Goal: Communication & Community: Participate in discussion

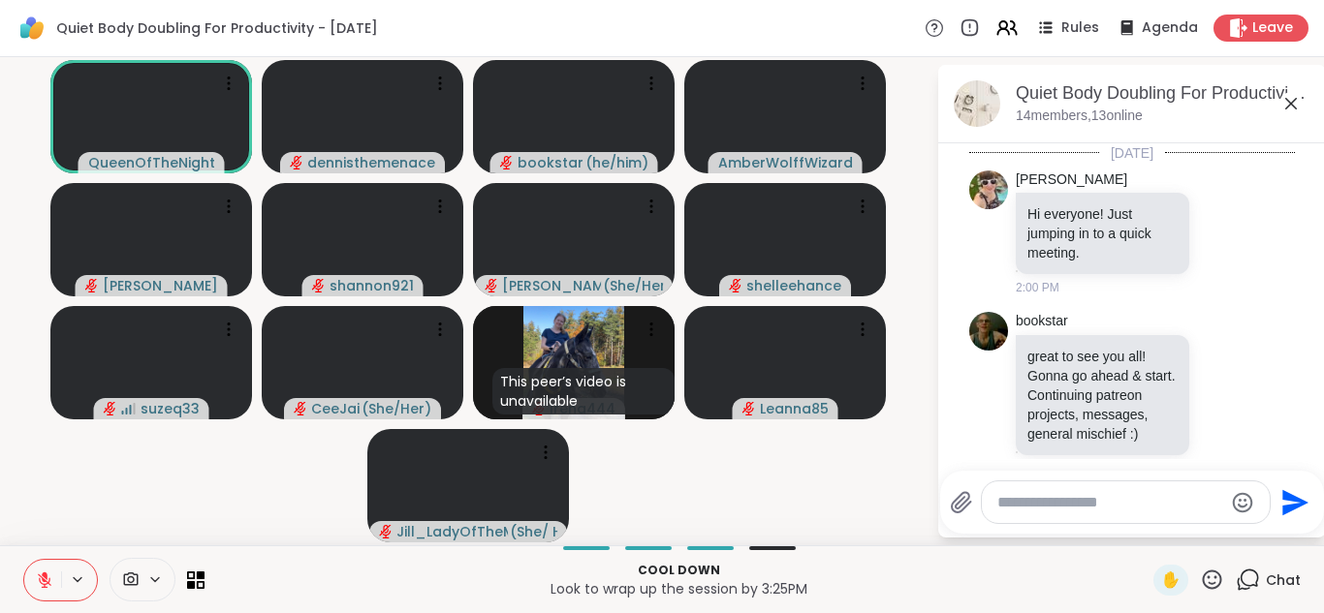
scroll to position [5127, 0]
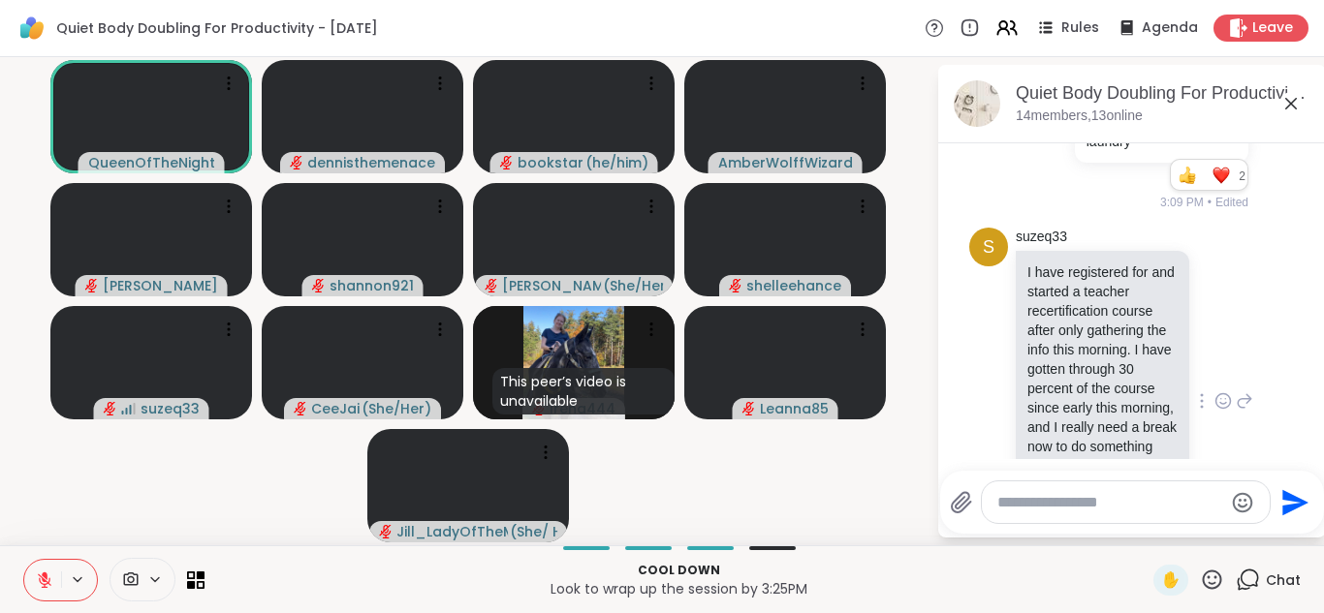
click at [1252, 230] on div "suzeq33 I have registered for and started a teacher recertification course afte…" at bounding box center [1133, 402] width 237 height 348
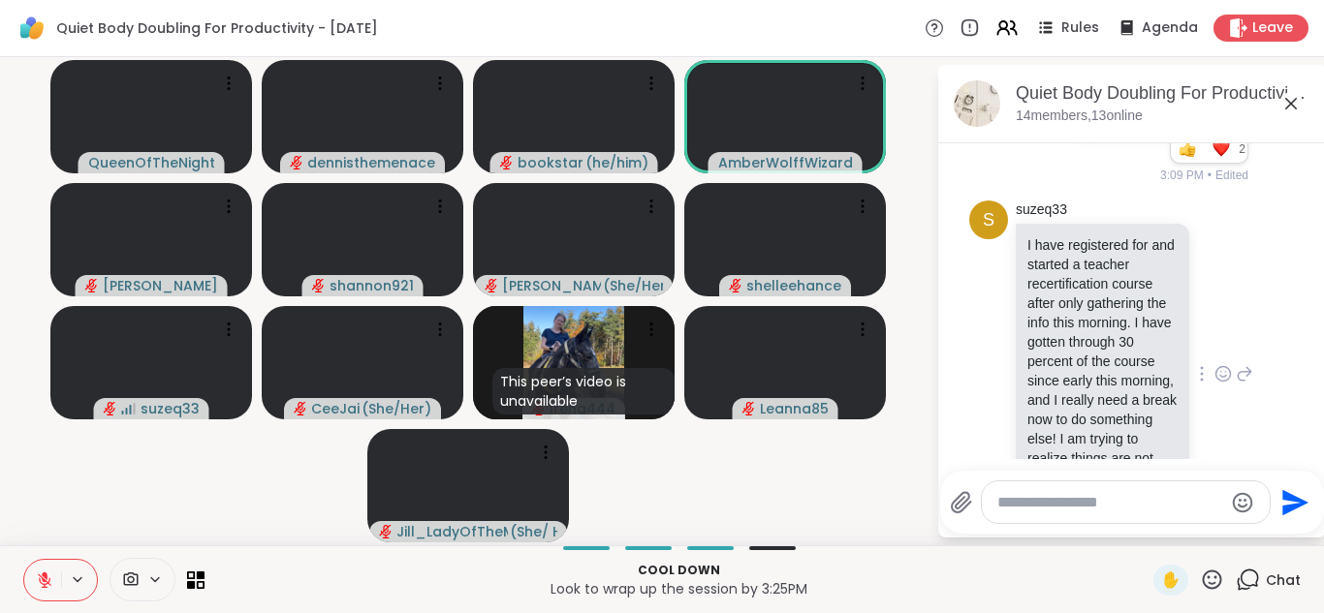
scroll to position [4, 0]
click at [38, 594] on button at bounding box center [42, 580] width 37 height 41
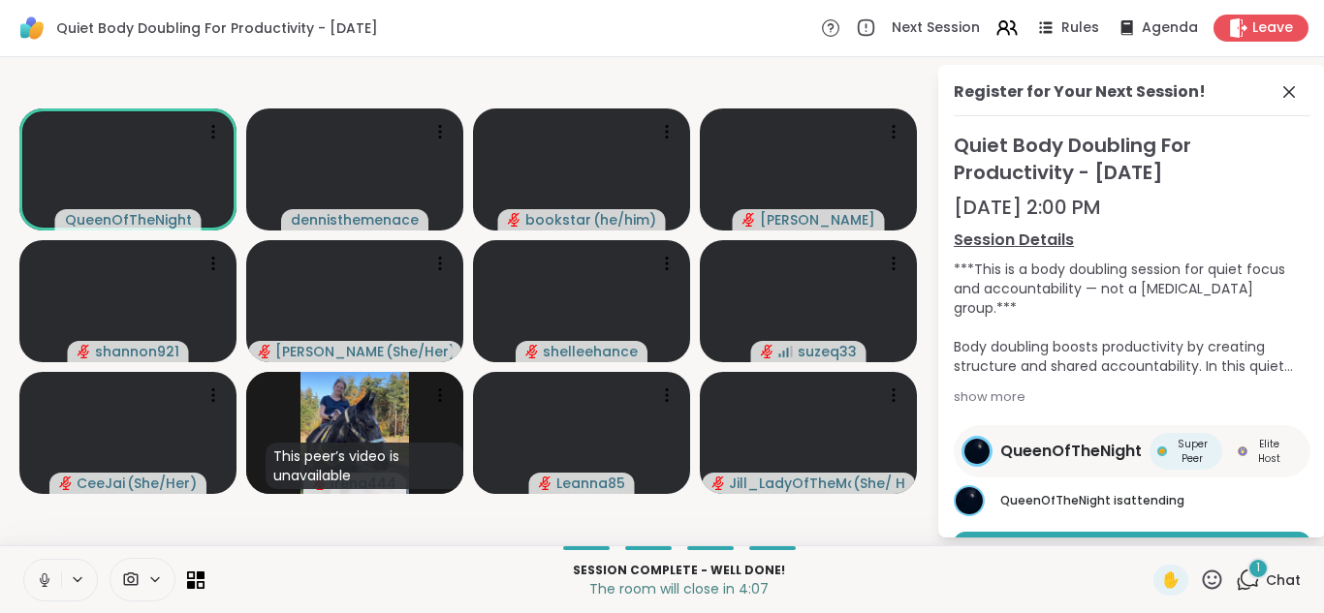
click at [43, 577] on icon at bounding box center [44, 578] width 5 height 9
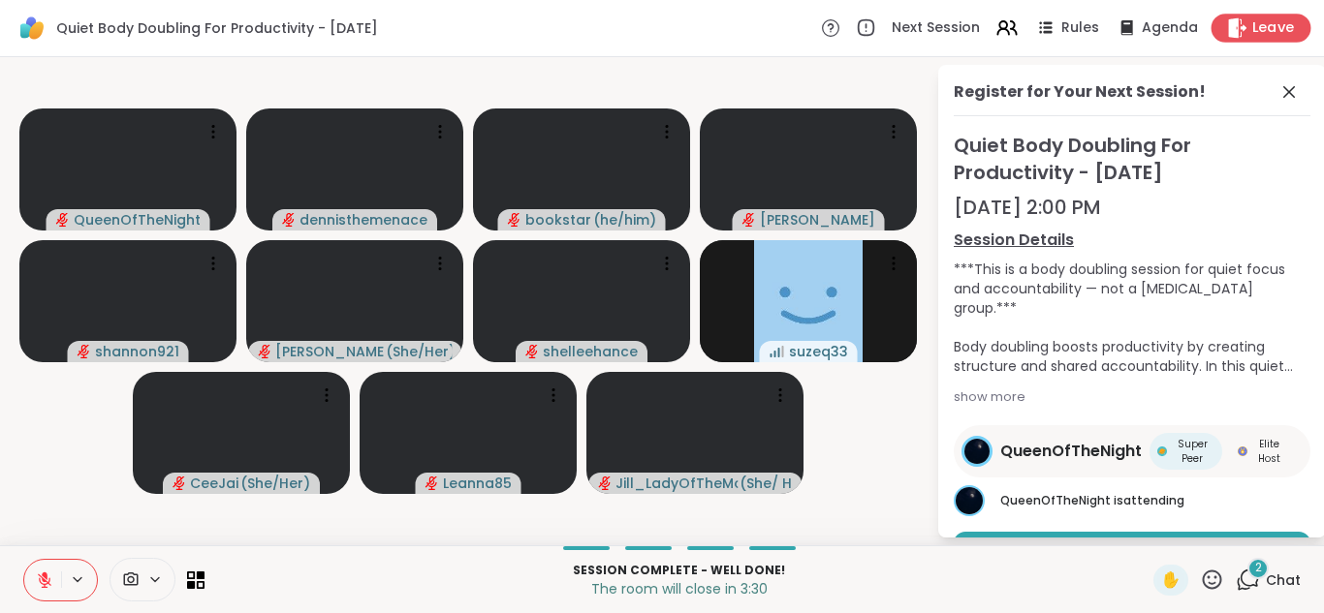
click at [1265, 25] on span "Leave" at bounding box center [1273, 28] width 43 height 20
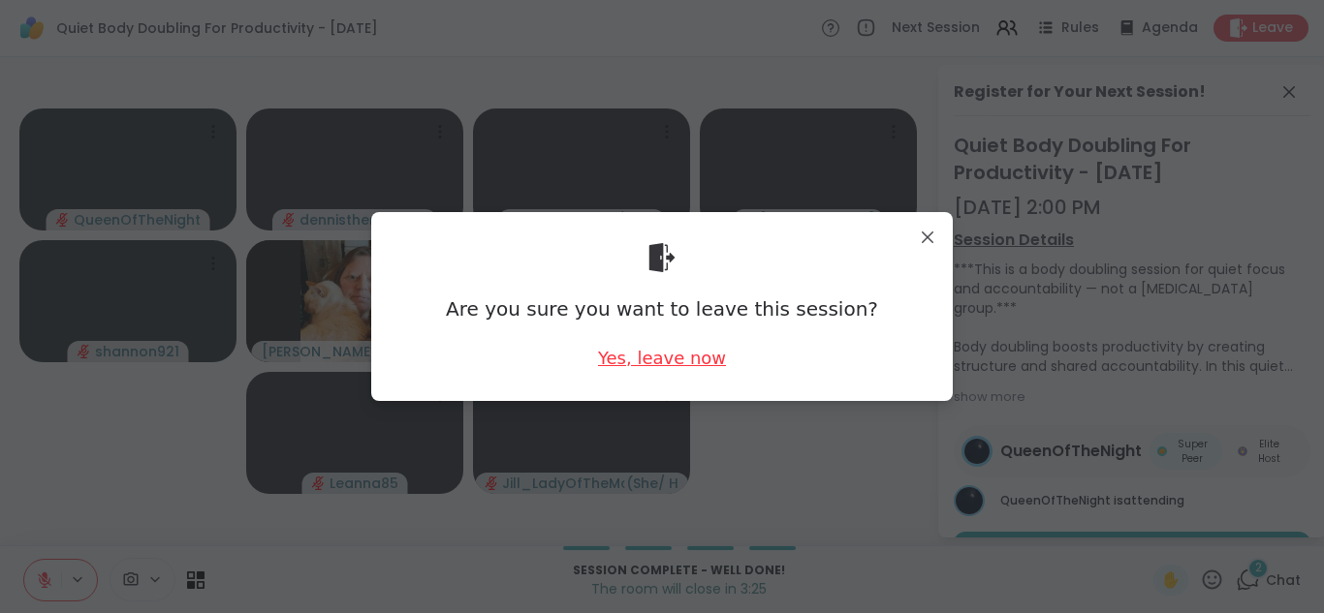
click at [672, 360] on div "Yes, leave now" at bounding box center [662, 358] width 128 height 24
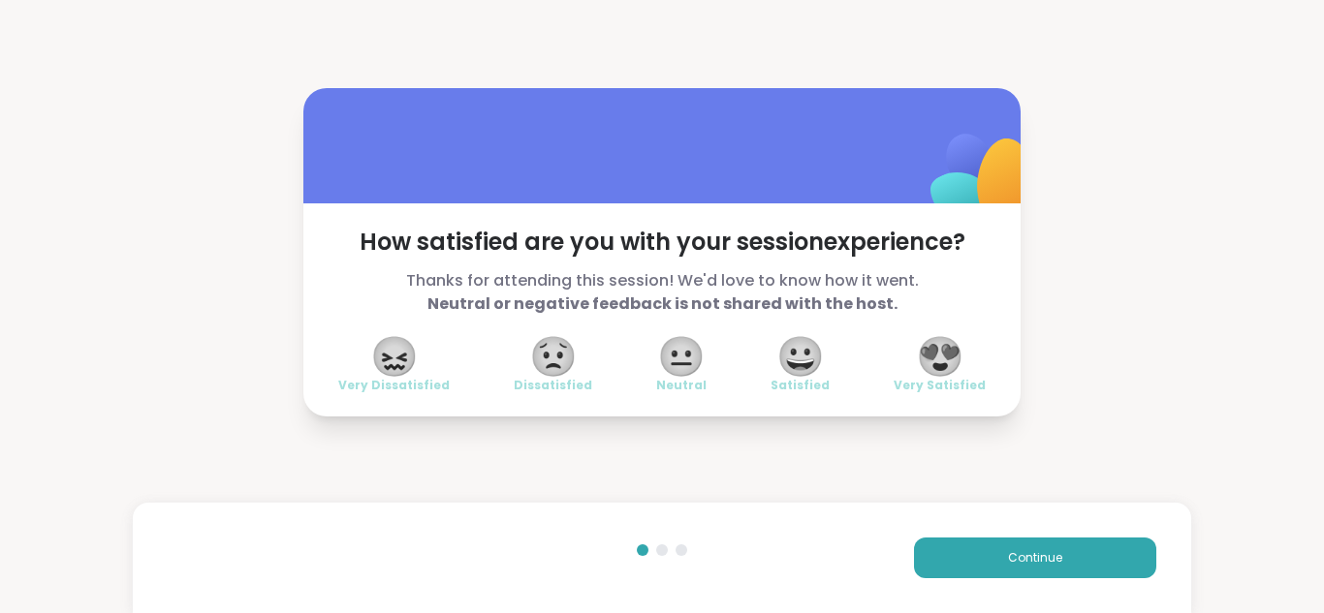
click at [946, 353] on span "😍" at bounding box center [940, 356] width 48 height 35
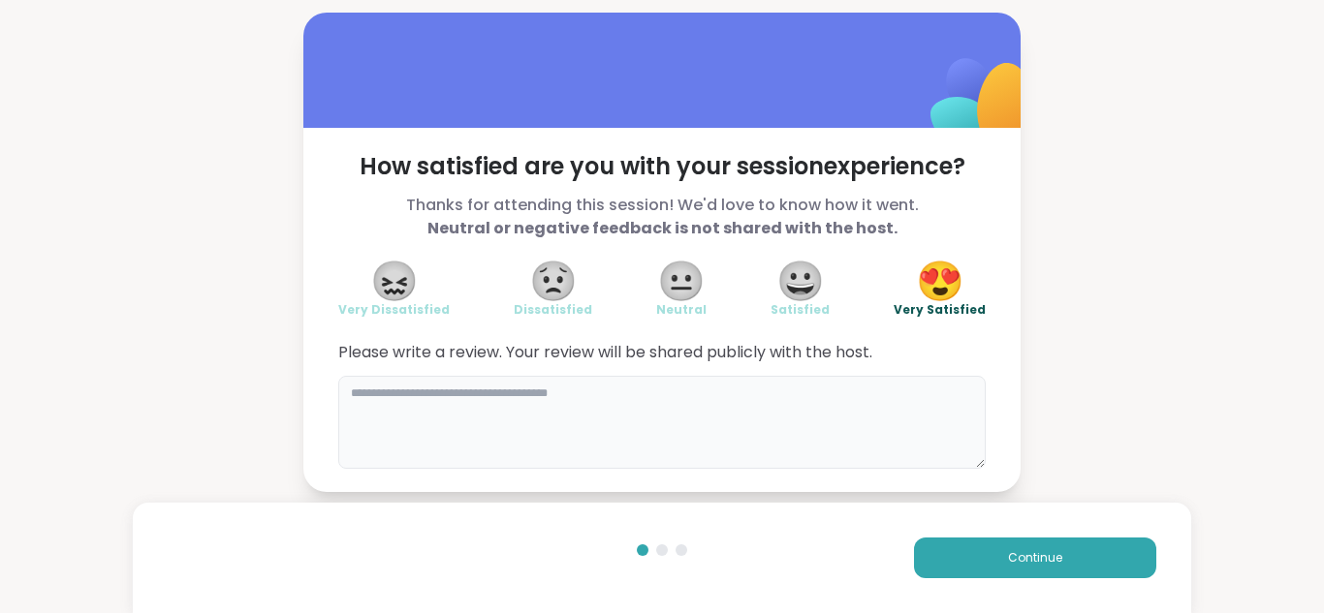
click at [647, 395] on textarea at bounding box center [661, 422] width 647 height 93
click at [1307, 219] on div "**********" at bounding box center [662, 252] width 1324 height 505
click at [536, 387] on textarea "**********" at bounding box center [661, 422] width 647 height 93
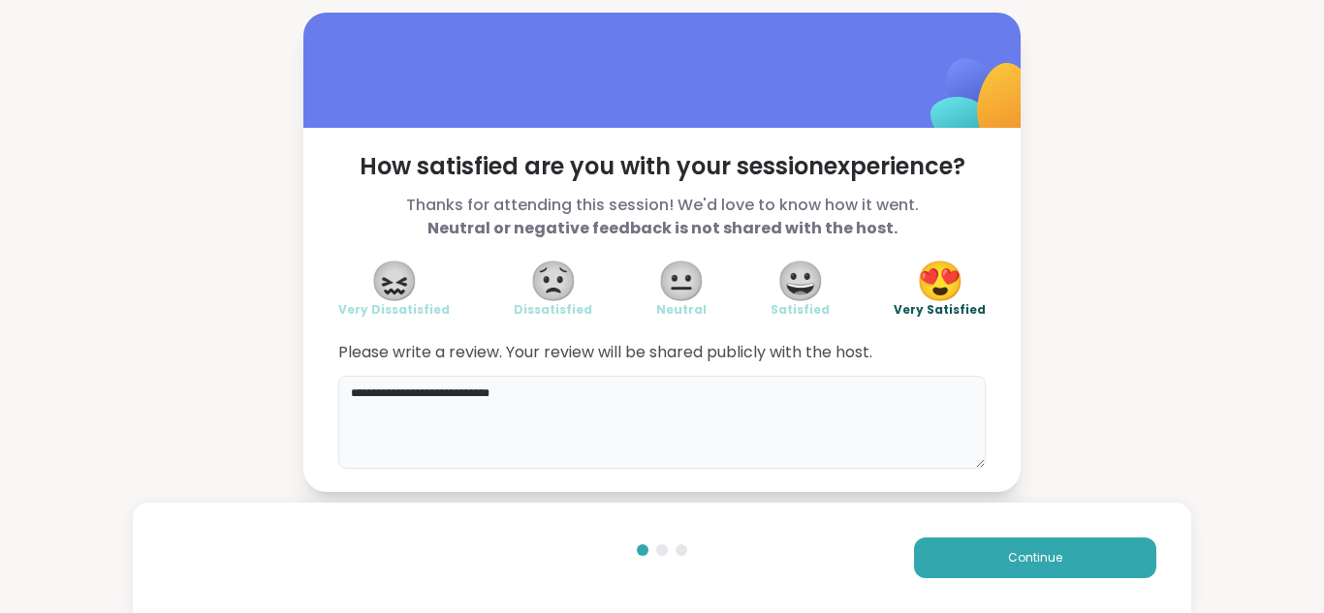
click at [681, 400] on textarea "**********" at bounding box center [661, 422] width 647 height 93
type textarea "**********"
click at [1035, 550] on span "Continue" at bounding box center [1035, 557] width 54 height 17
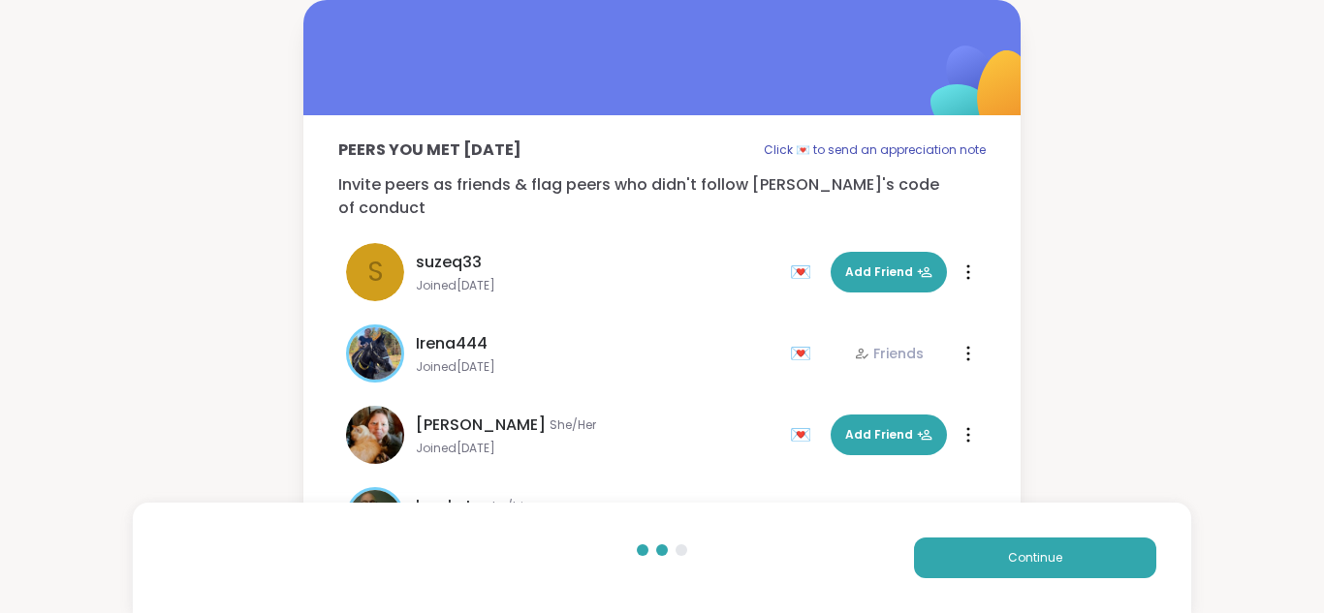
click at [713, 441] on span "Joined [DATE]" at bounding box center [597, 449] width 362 height 16
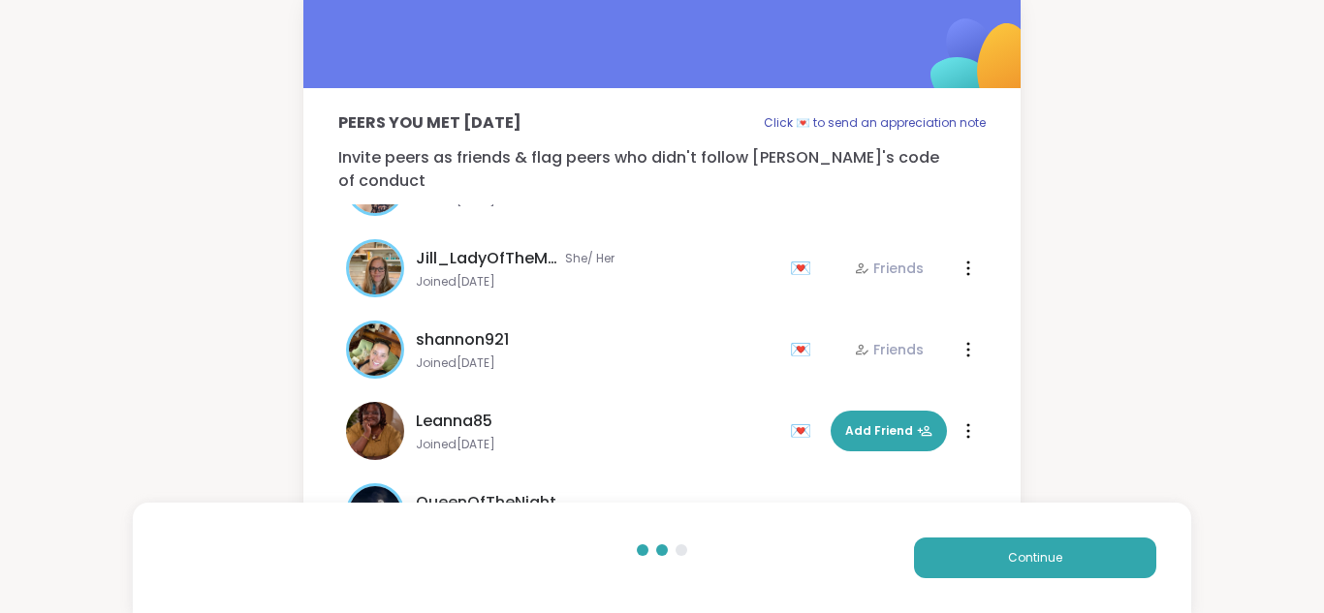
scroll to position [91, 0]
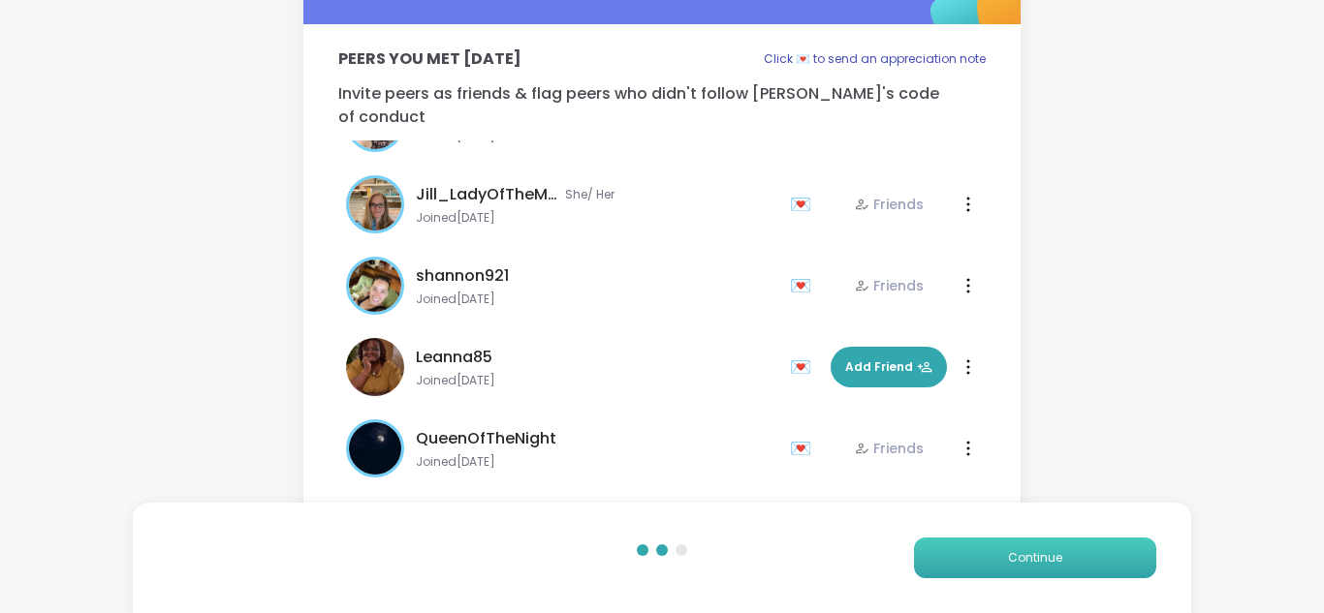
click at [1044, 557] on span "Continue" at bounding box center [1035, 557] width 54 height 17
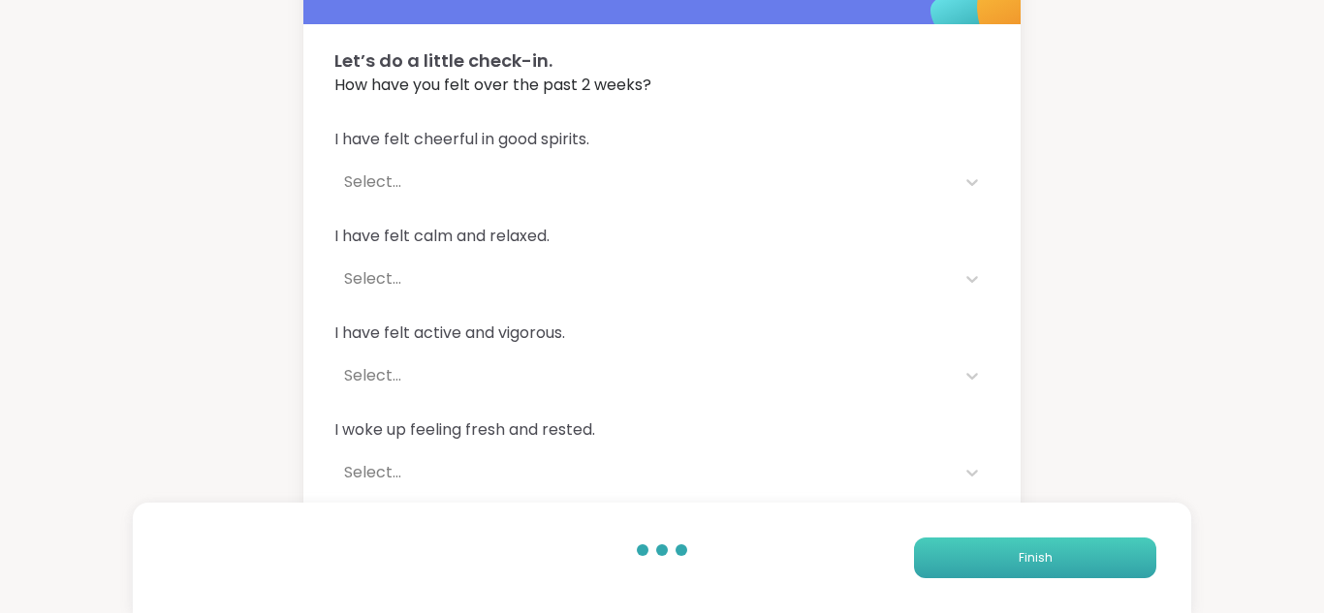
click at [1045, 556] on span "Finish" at bounding box center [1035, 557] width 34 height 17
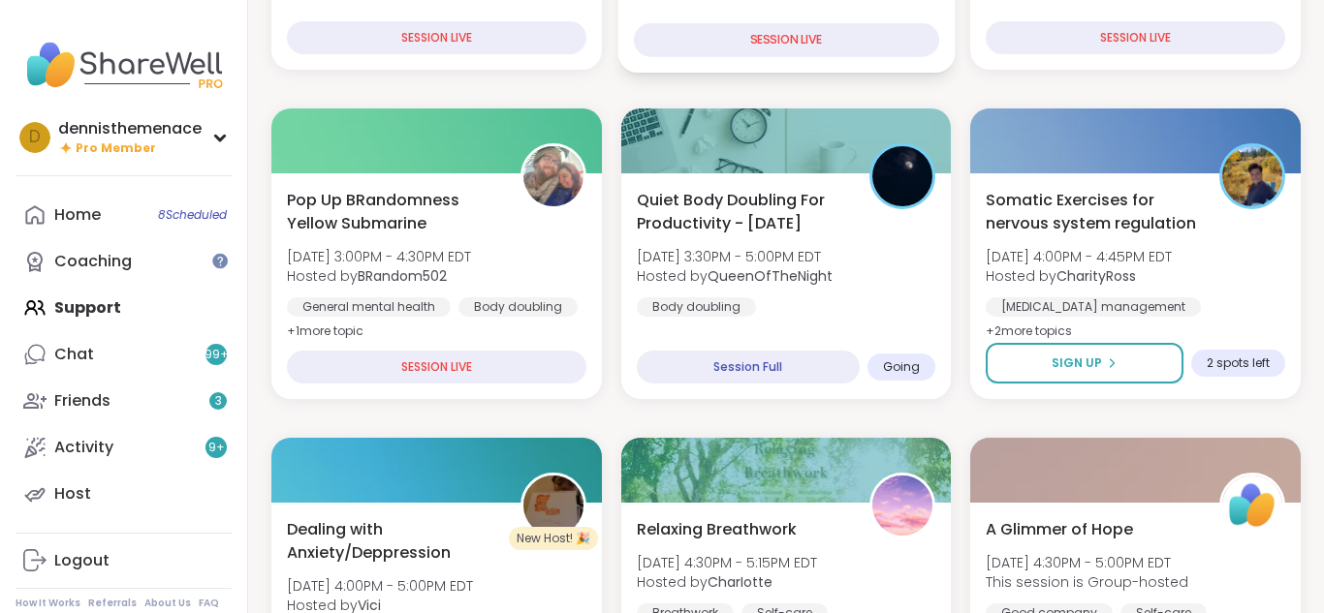
scroll to position [504, 0]
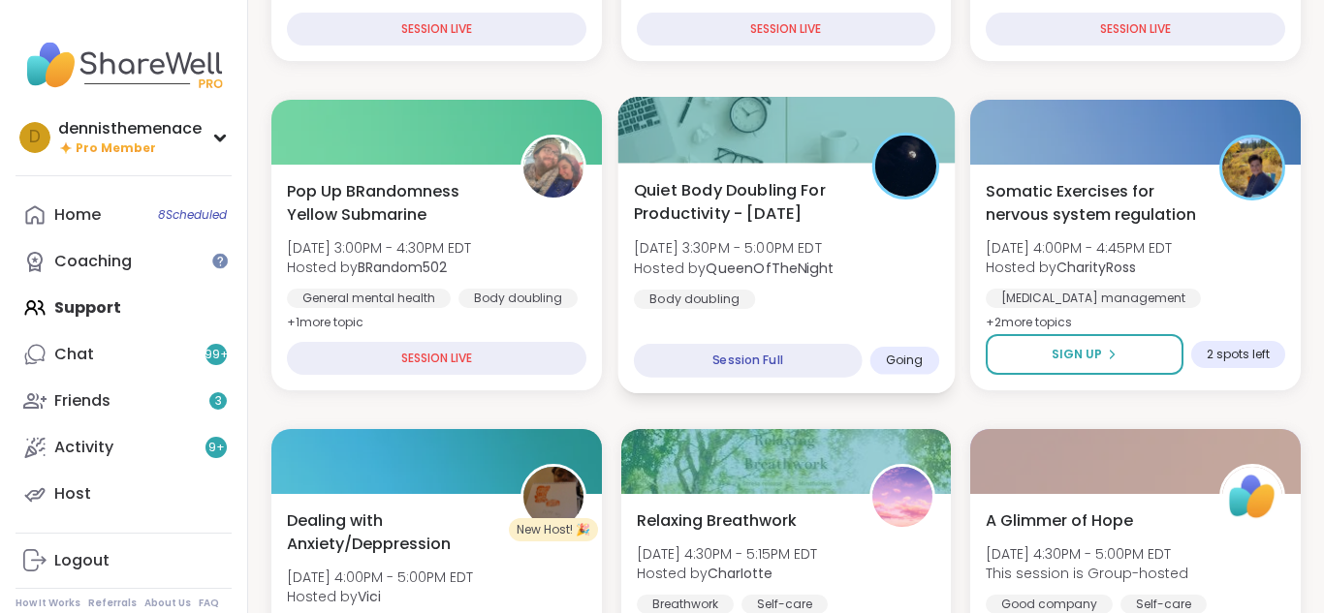
click at [738, 304] on div "Body doubling" at bounding box center [694, 299] width 121 height 19
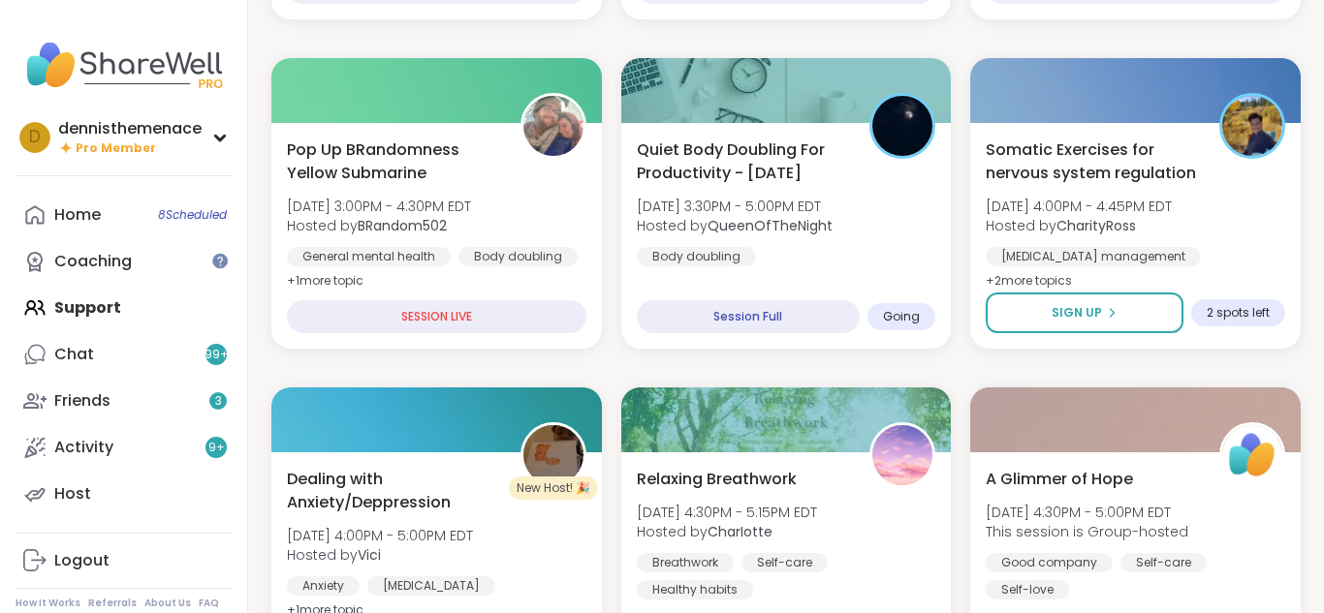
scroll to position [543, 0]
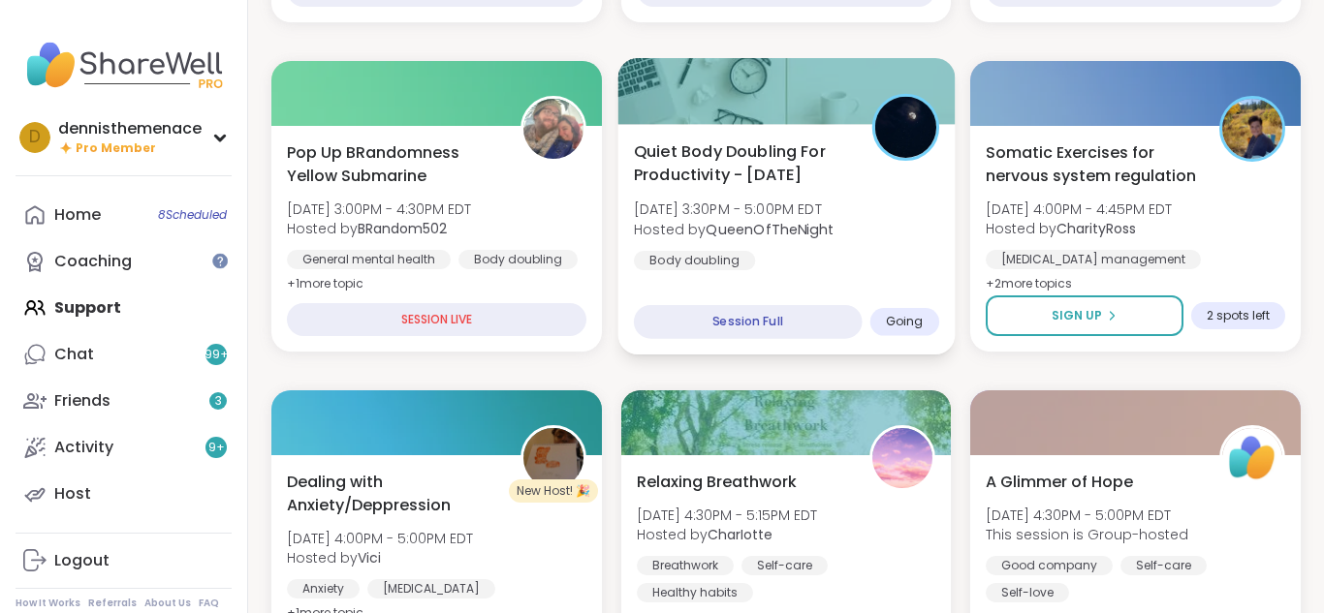
click at [767, 224] on b "QueenOfTheNight" at bounding box center [769, 228] width 128 height 19
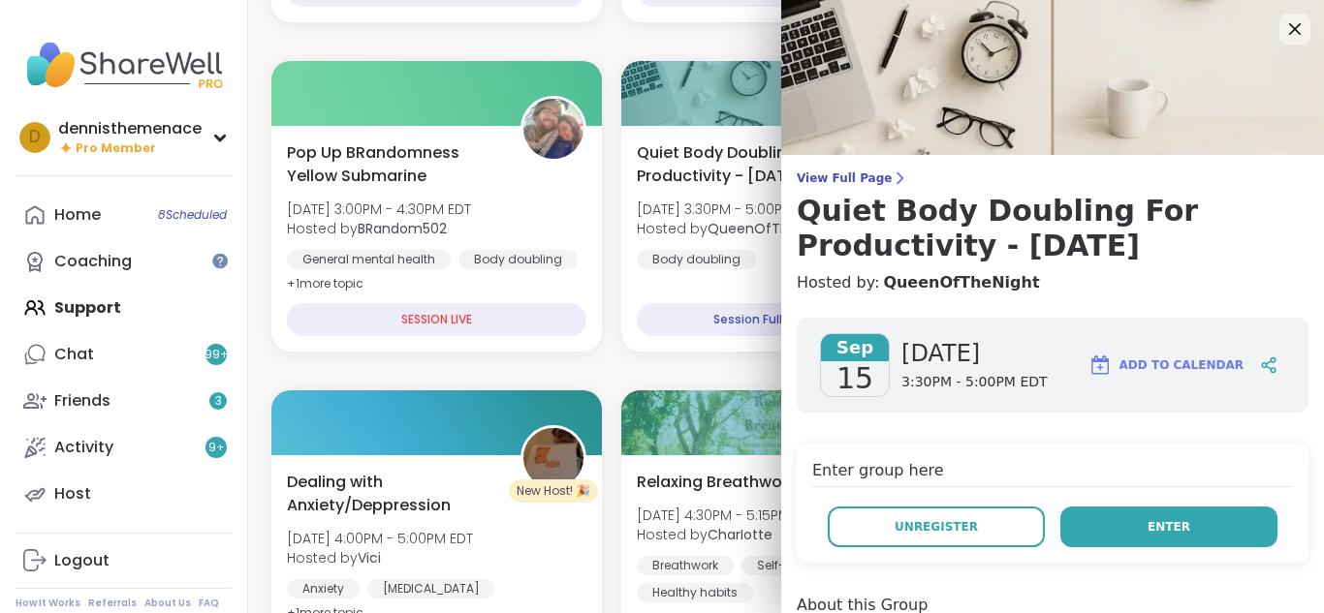
click at [1166, 523] on span "Enter" at bounding box center [1168, 526] width 43 height 17
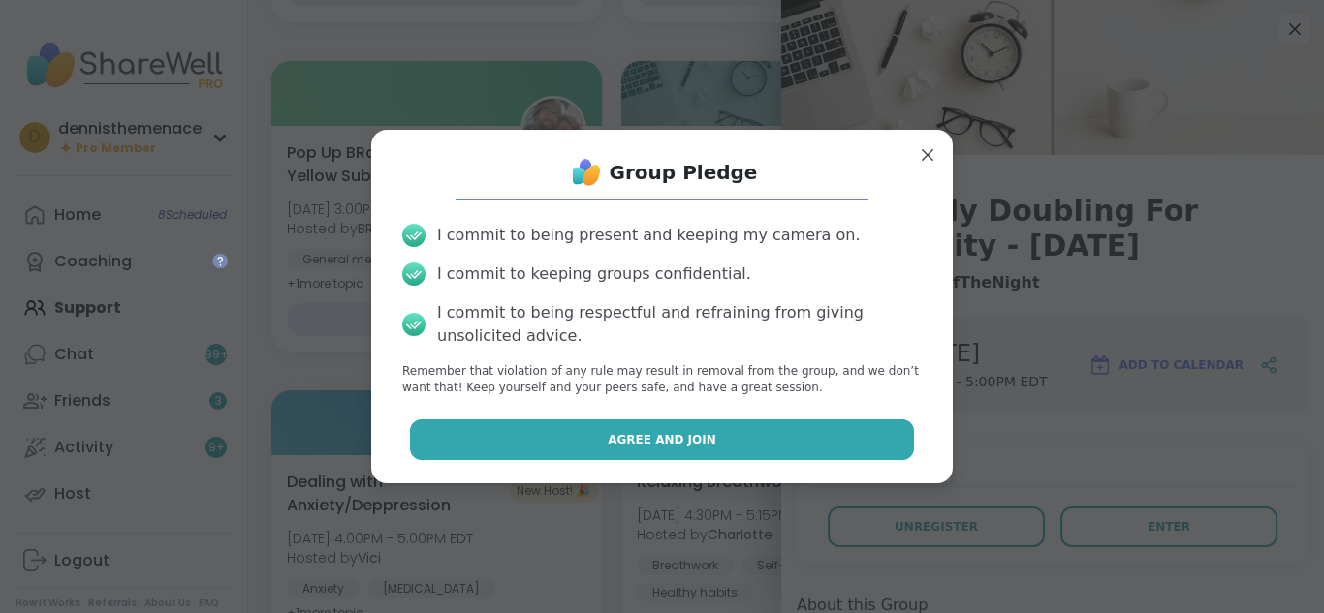
click at [653, 432] on span "Agree and Join" at bounding box center [661, 439] width 109 height 17
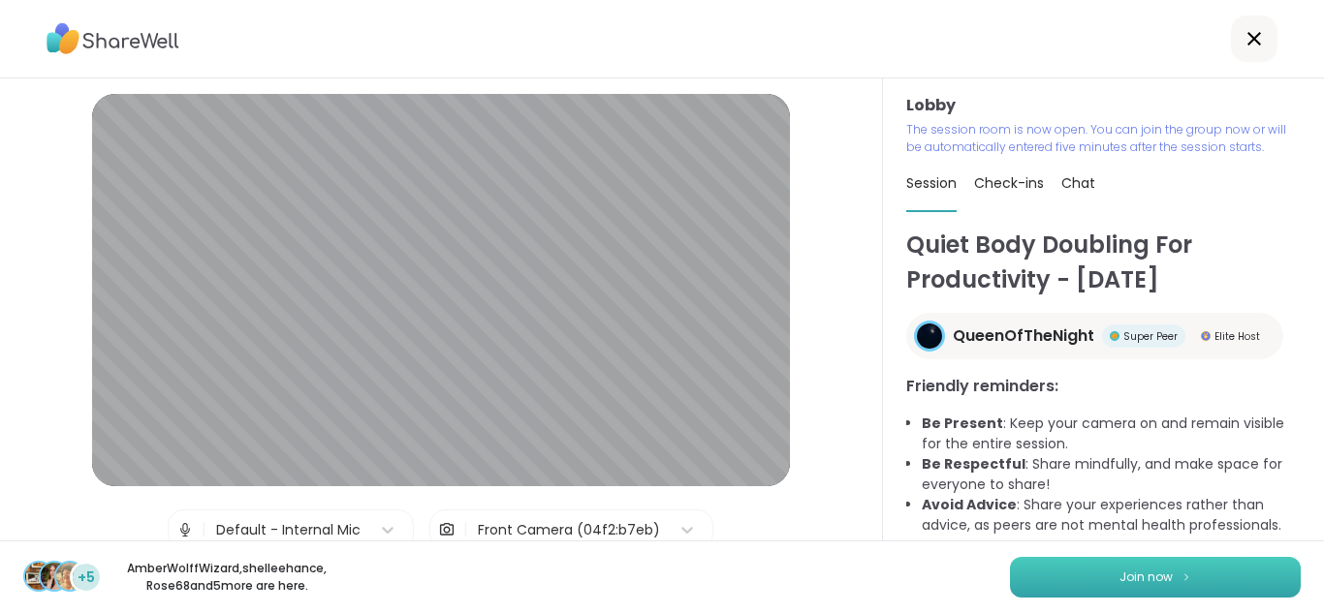
click at [1167, 580] on span "Join now" at bounding box center [1145, 577] width 53 height 17
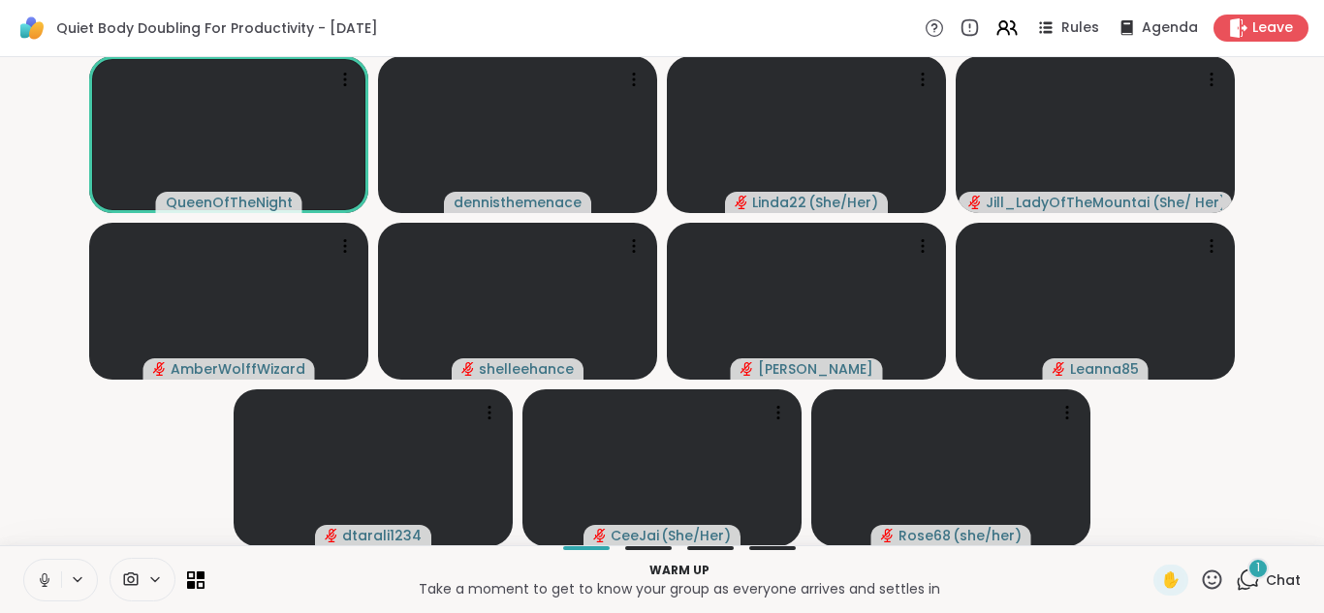
click at [42, 575] on icon at bounding box center [44, 578] width 5 height 9
click at [1282, 576] on span "Chat" at bounding box center [1282, 580] width 35 height 19
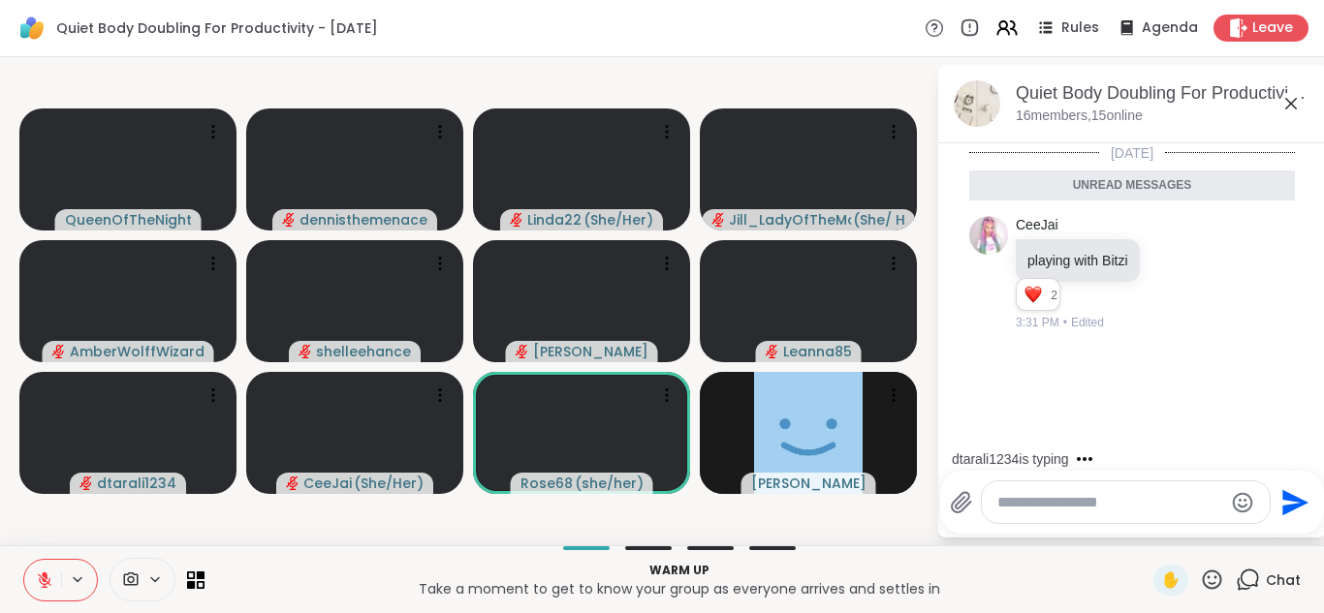
click at [1124, 507] on textarea "Type your message" at bounding box center [1110, 502] width 226 height 19
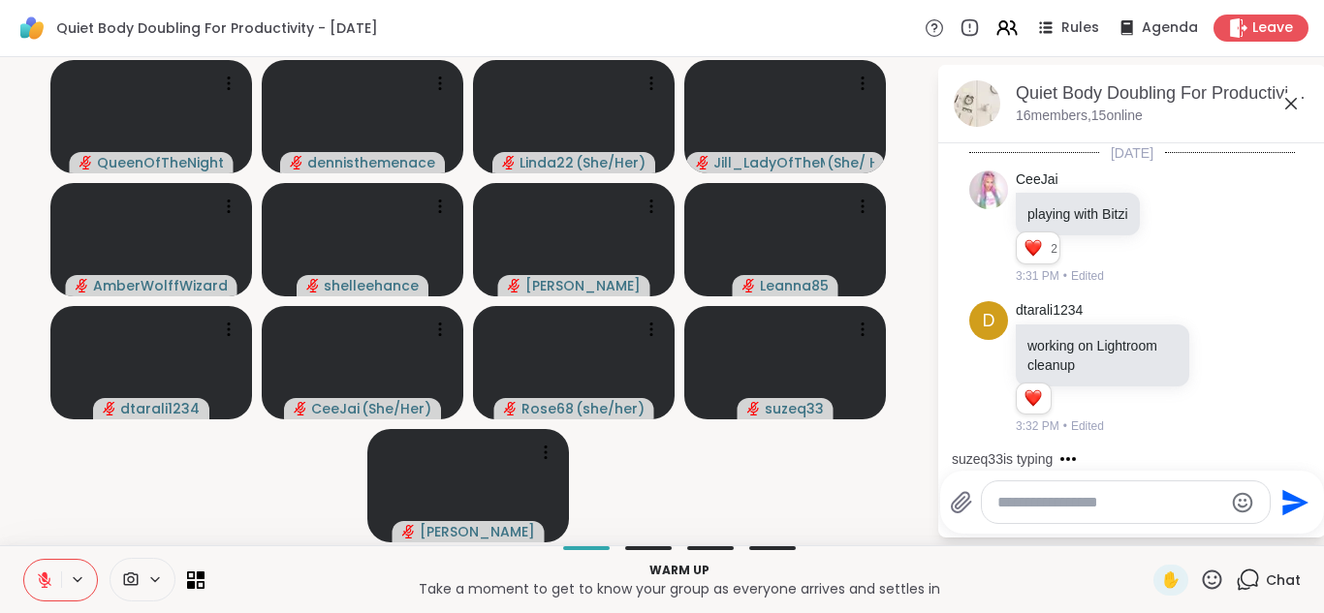
click at [42, 582] on icon at bounding box center [45, 581] width 14 height 14
click at [1119, 500] on textarea "Type your message" at bounding box center [1110, 502] width 226 height 19
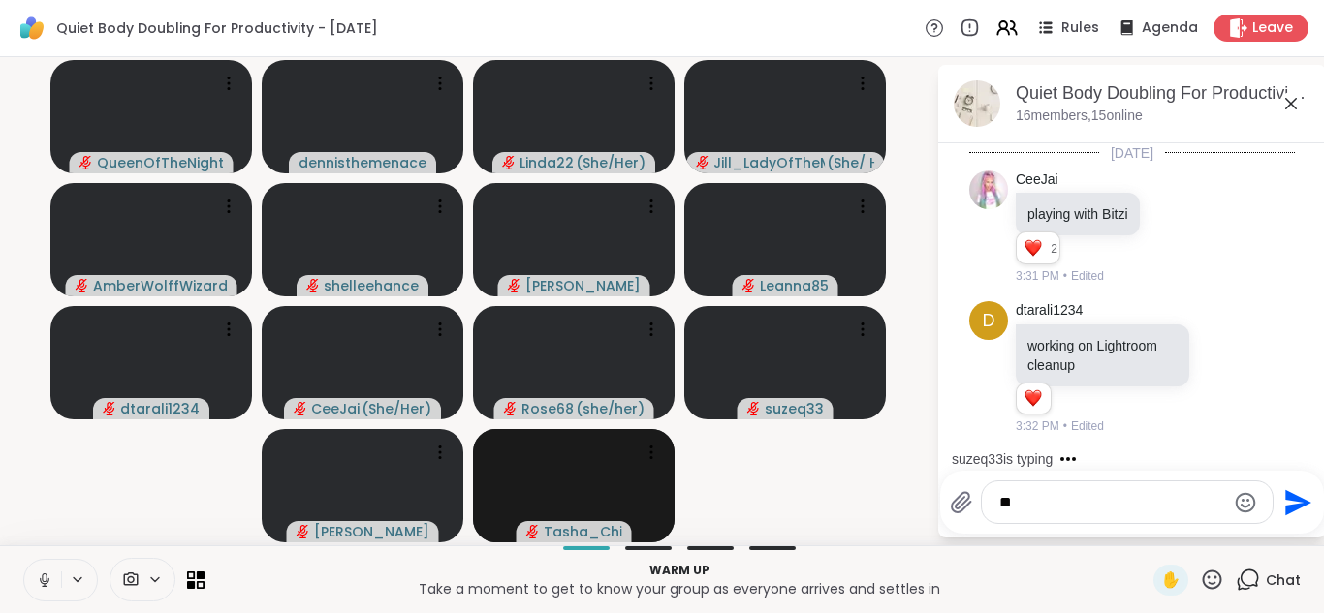
type textarea "*"
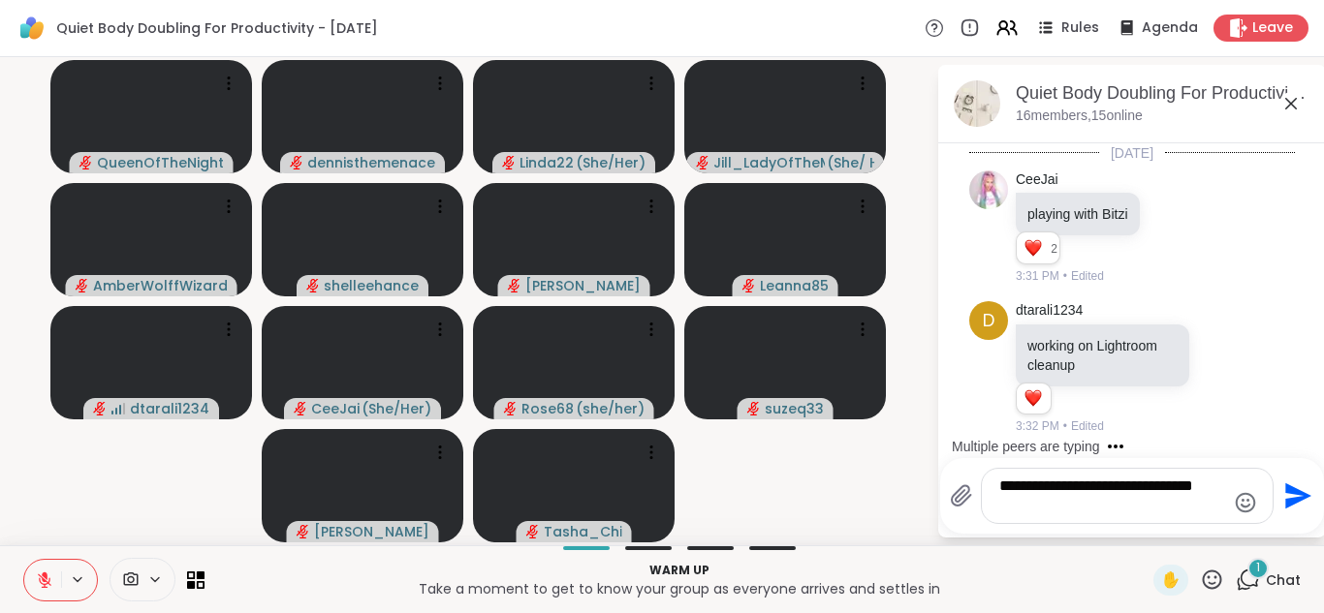
scroll to position [120, 0]
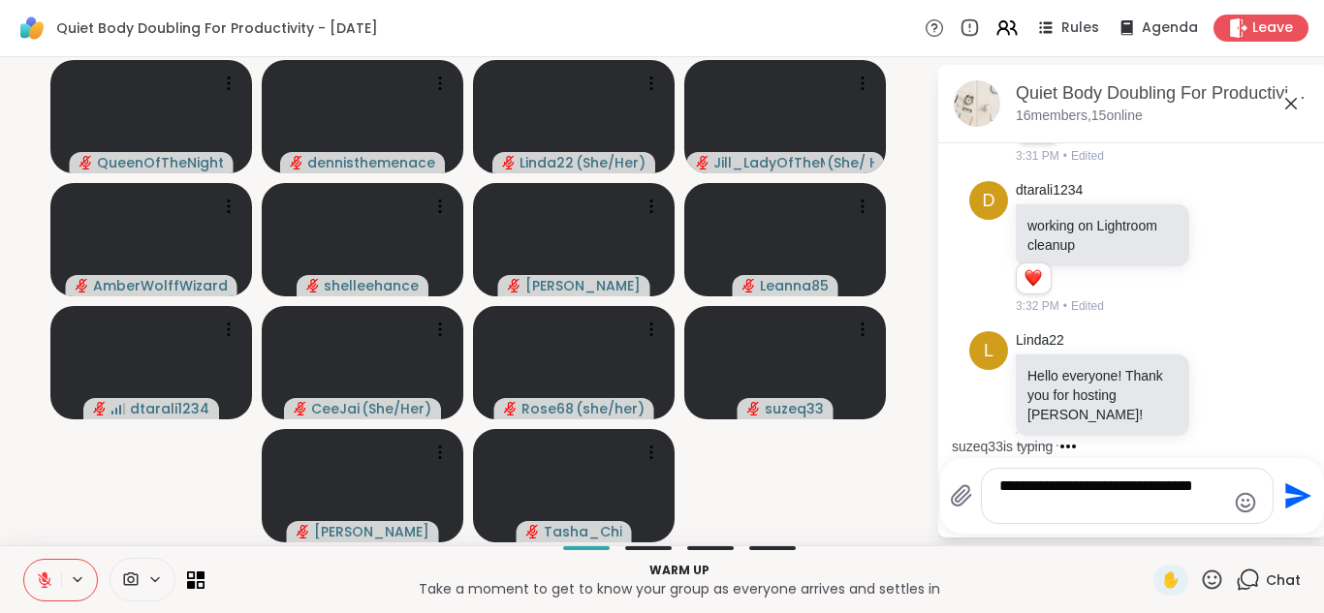
type textarea "**********"
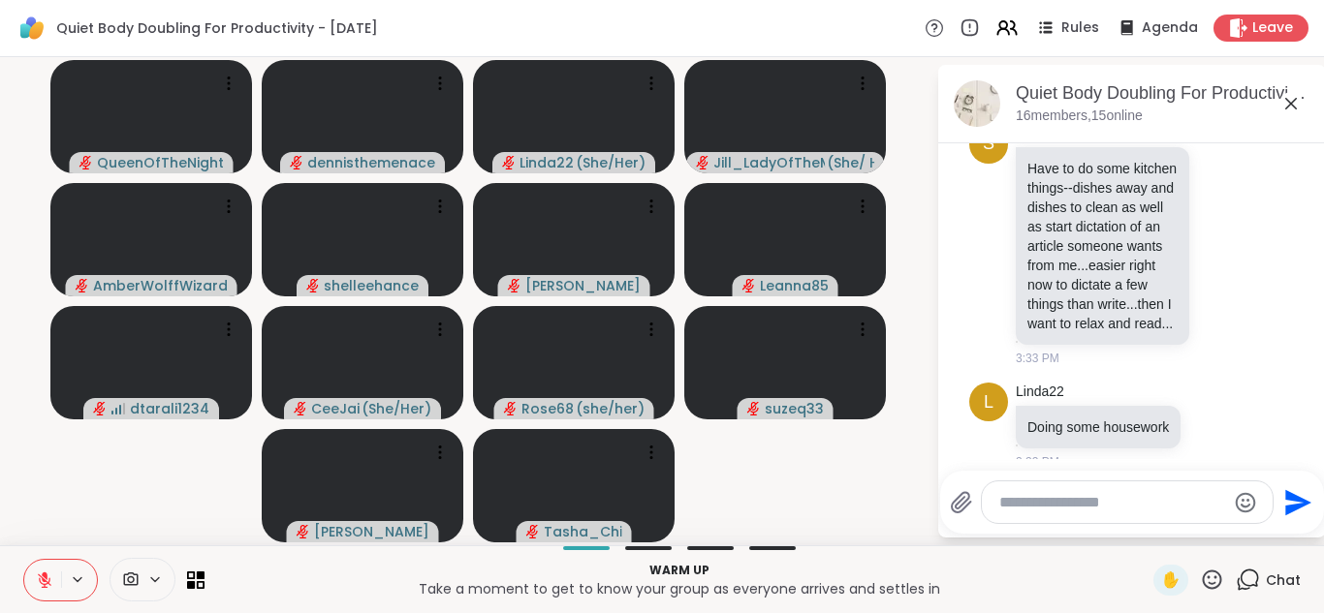
scroll to position [592, 0]
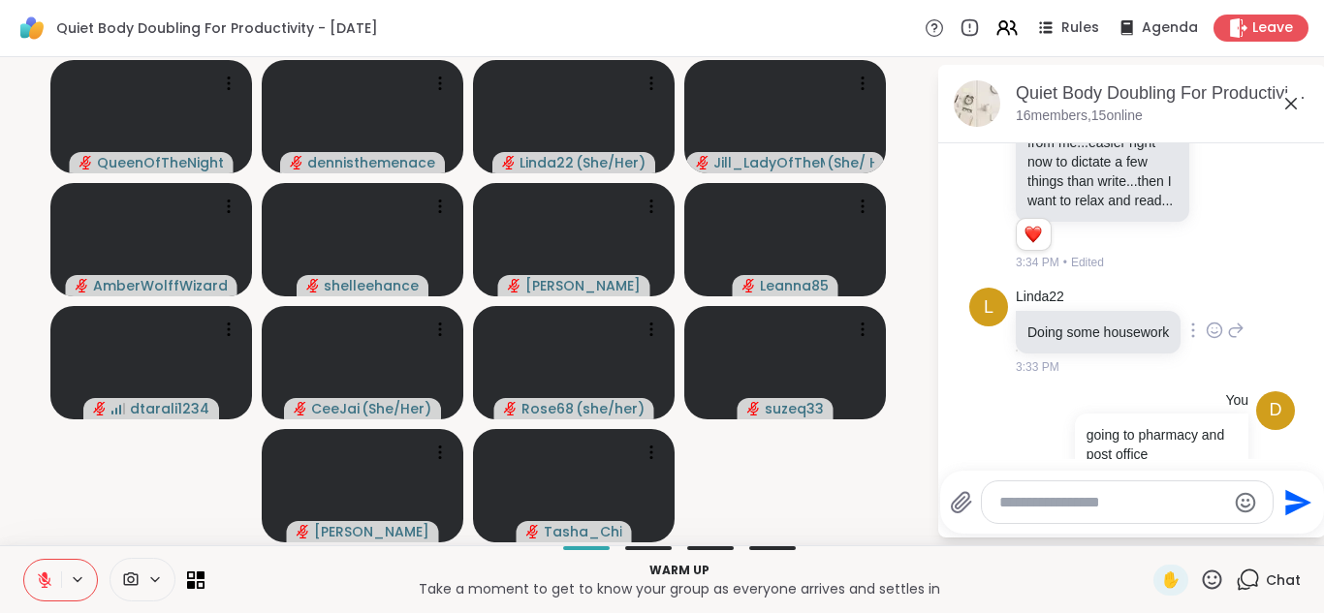
click at [1232, 288] on div "Linda22 Doing some housework 3:33 PM" at bounding box center [1129, 332] width 229 height 88
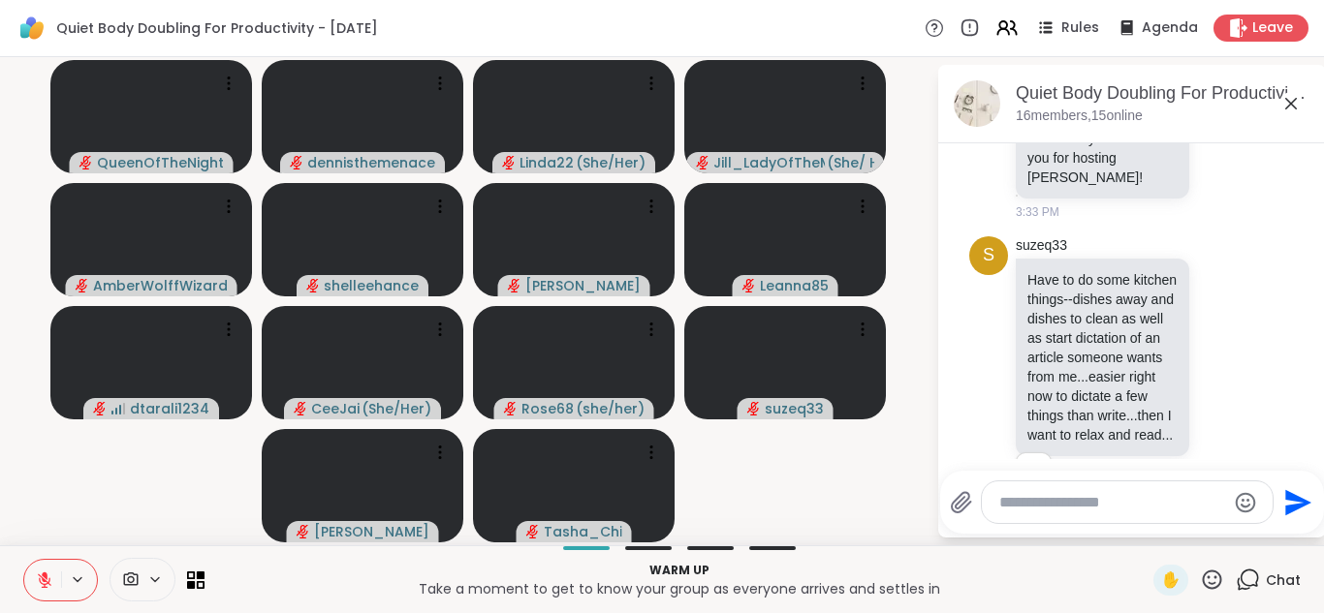
scroll to position [359, 0]
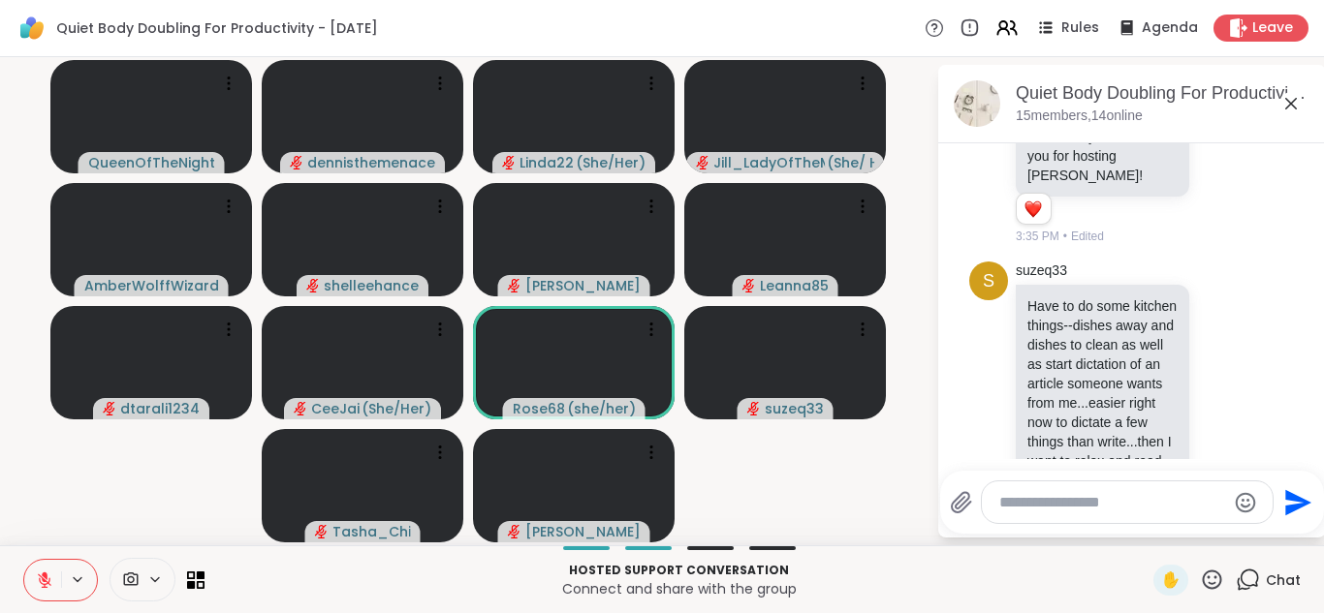
click at [45, 576] on icon at bounding box center [45, 576] width 6 height 8
